Goal: Navigation & Orientation: Go to known website

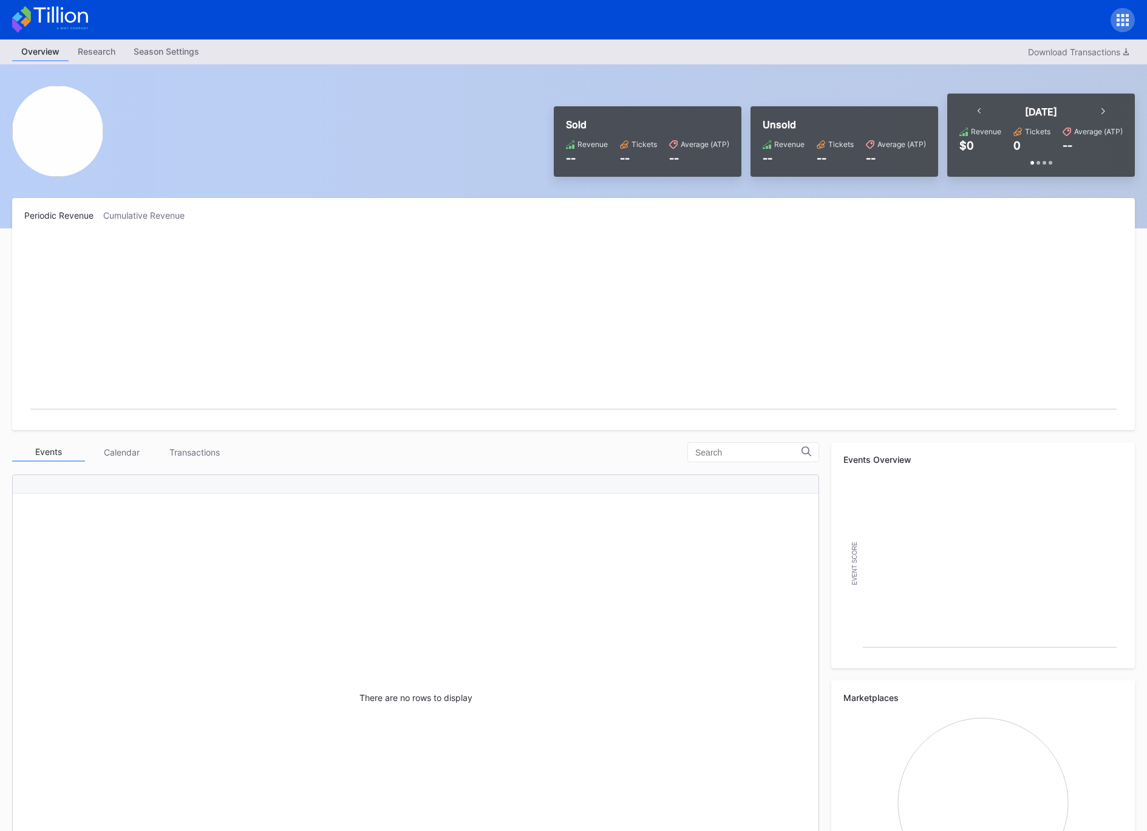
click at [24, 30] on icon at bounding box center [50, 19] width 76 height 27
click at [25, 30] on icon at bounding box center [50, 19] width 76 height 27
